Goal: Task Accomplishment & Management: Manage account settings

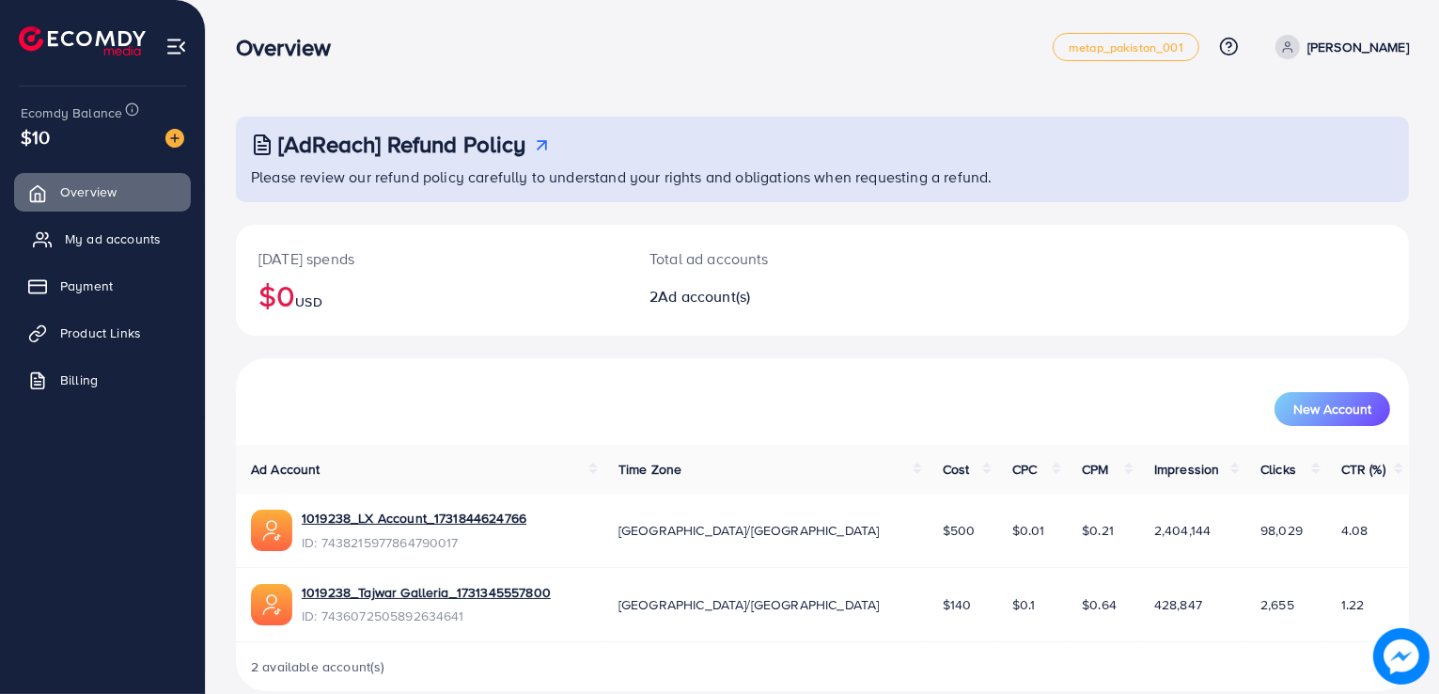
click at [101, 229] on span "My ad accounts" at bounding box center [113, 238] width 96 height 19
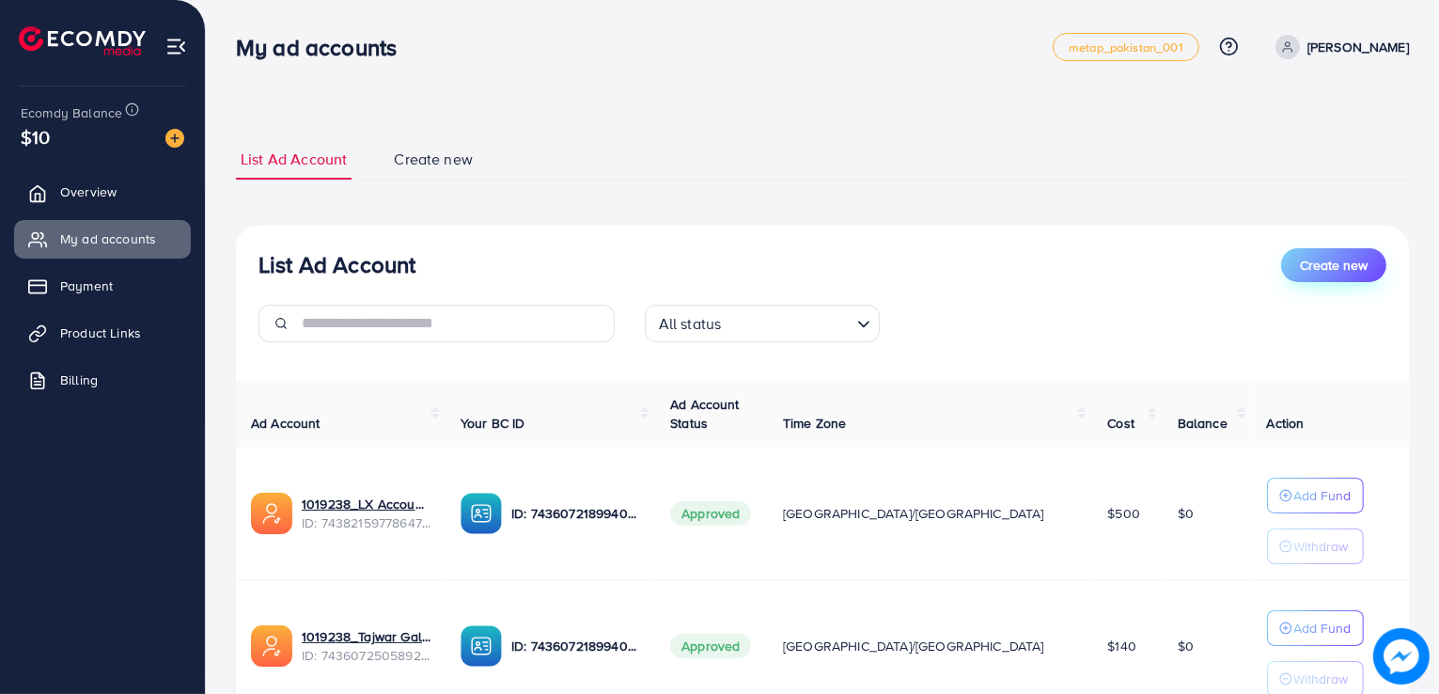
drag, startPoint x: 1373, startPoint y: 304, endPoint x: 1342, endPoint y: 251, distance: 61.1
click at [1342, 251] on div "List Ad Account Create new All status Loading..." at bounding box center [822, 302] width 1173 height 109
click at [34, 146] on span "$10" at bounding box center [35, 136] width 29 height 27
click at [86, 275] on link "Payment" at bounding box center [102, 286] width 177 height 38
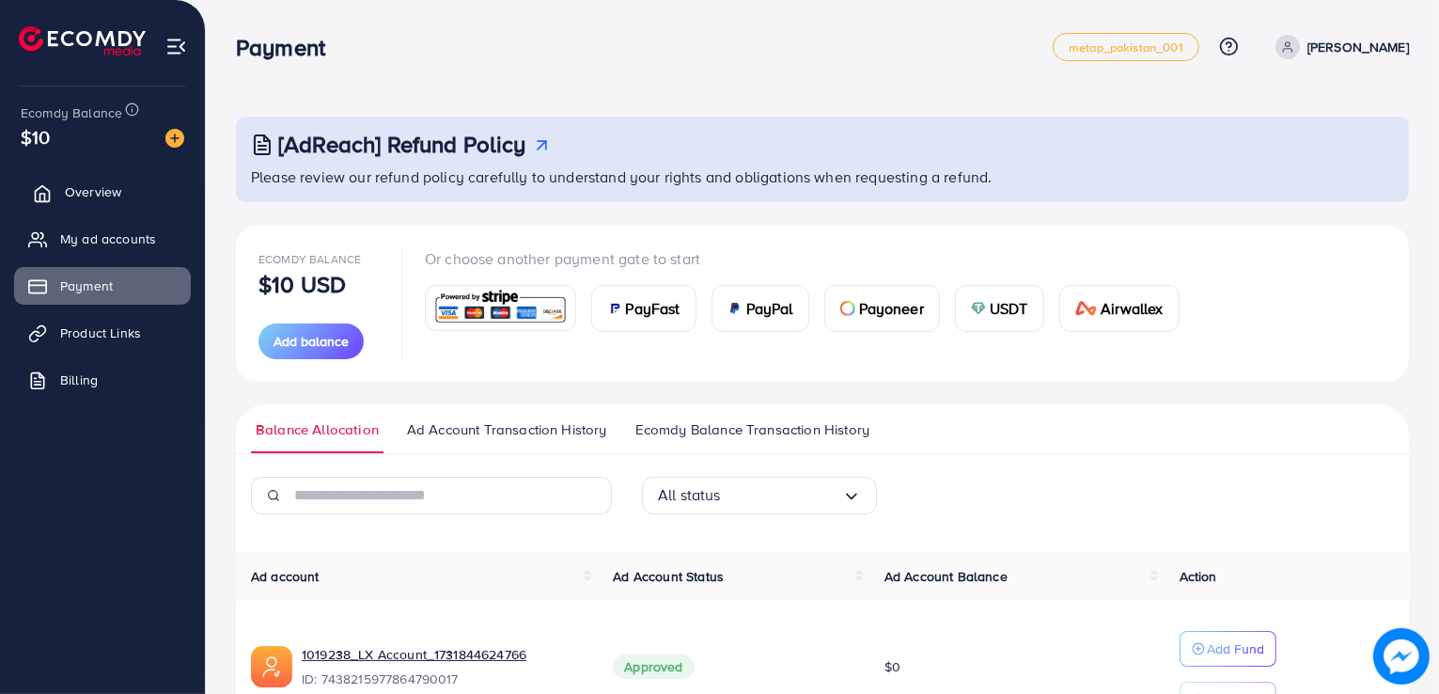
click at [80, 189] on span "Overview" at bounding box center [93, 191] width 56 height 19
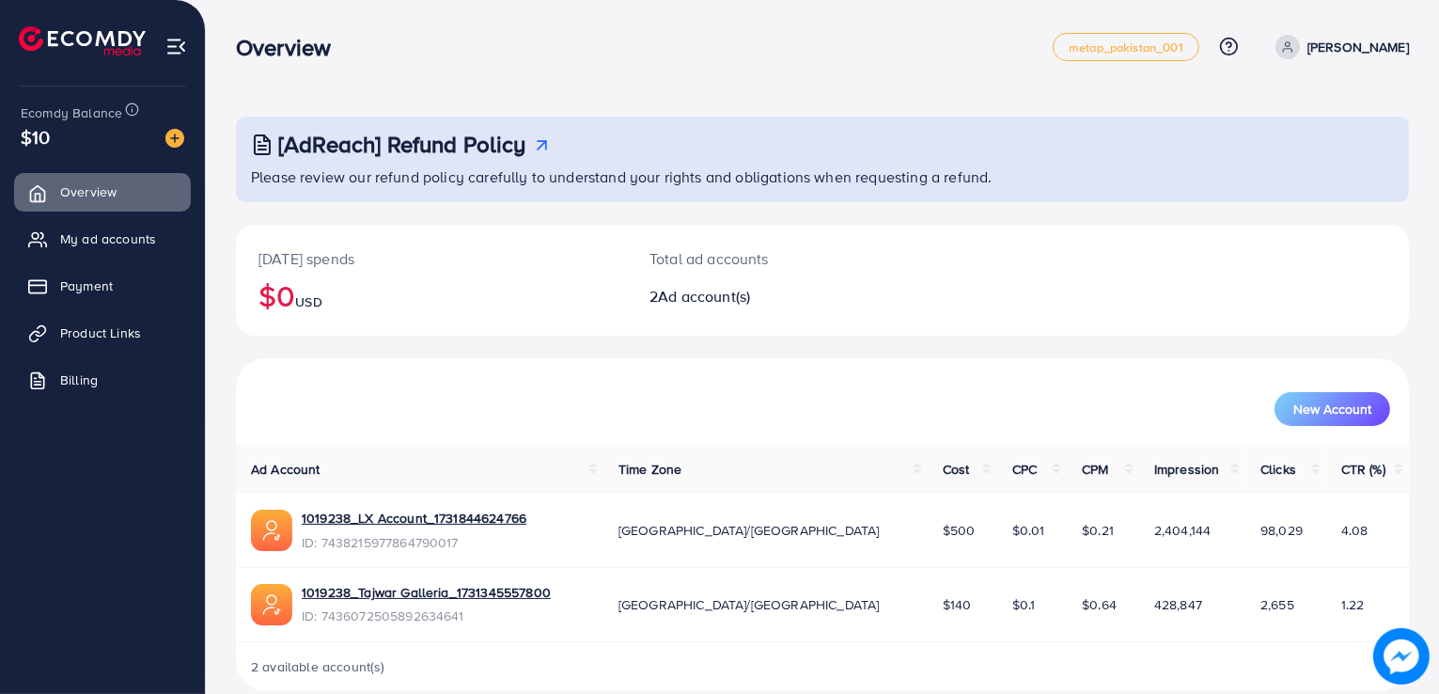
click at [170, 45] on img at bounding box center [176, 47] width 22 height 22
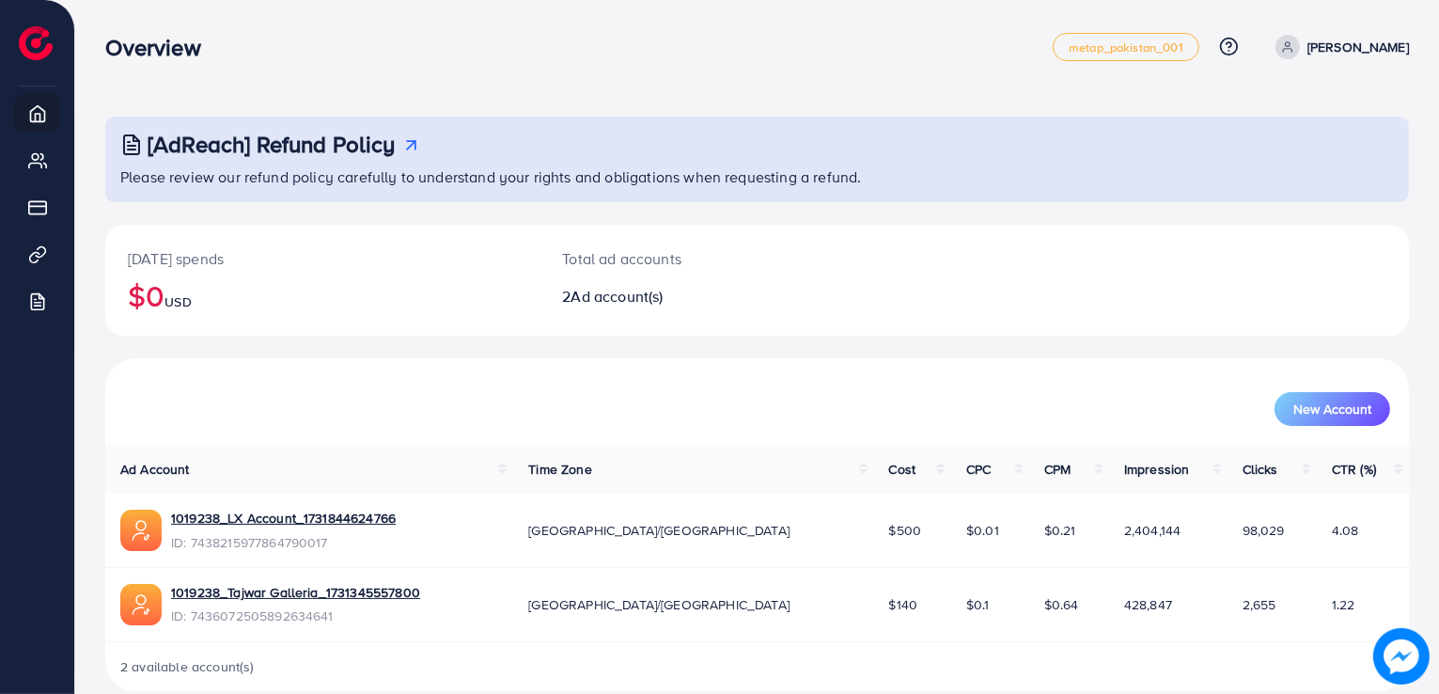
scroll to position [26, 0]
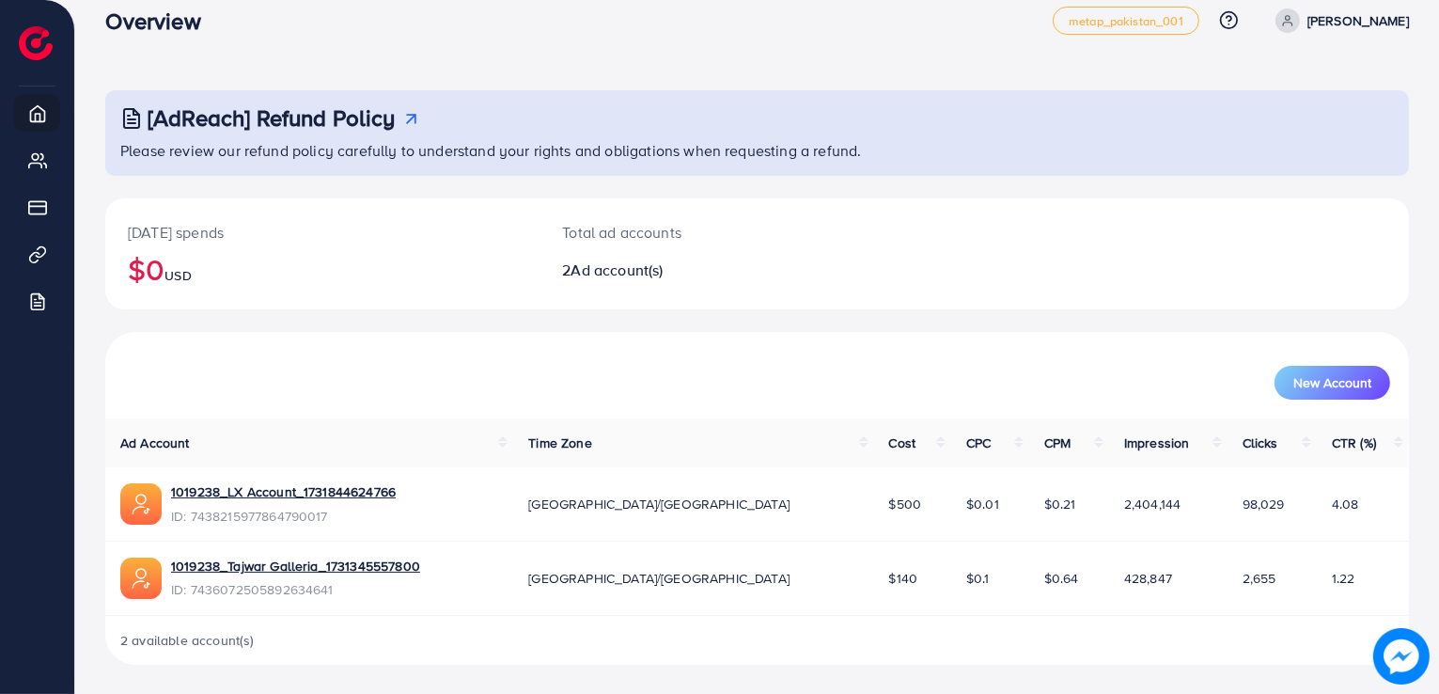
drag, startPoint x: 1443, startPoint y: 403, endPoint x: 192, endPoint y: 645, distance: 1274.0
click at [195, 645] on span "2 available account(s)" at bounding box center [187, 640] width 134 height 19
click at [315, 561] on link "1019238_Tajwar Galleria_1731345557800" at bounding box center [295, 565] width 249 height 19
click at [322, 565] on link "1019238_Tajwar Galleria_1731345557800" at bounding box center [295, 565] width 249 height 19
